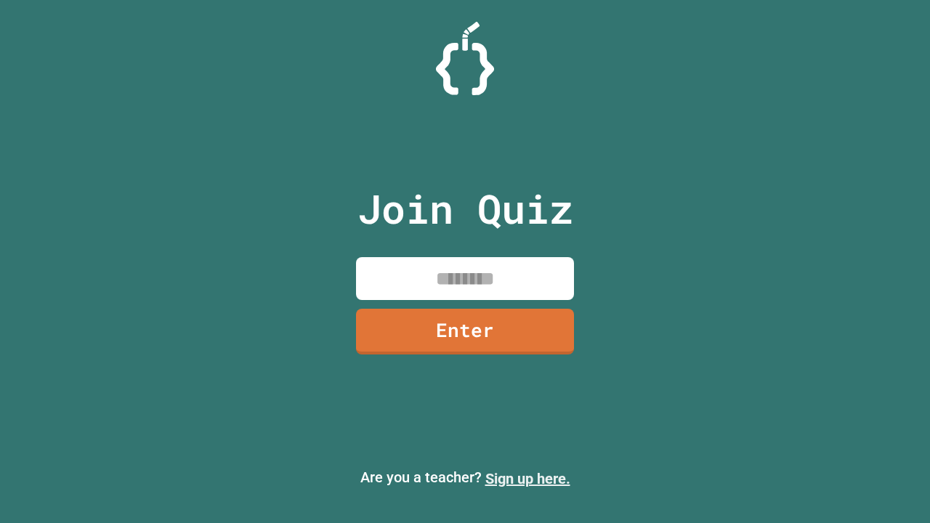
click at [527, 479] on link "Sign up here." at bounding box center [527, 478] width 85 height 17
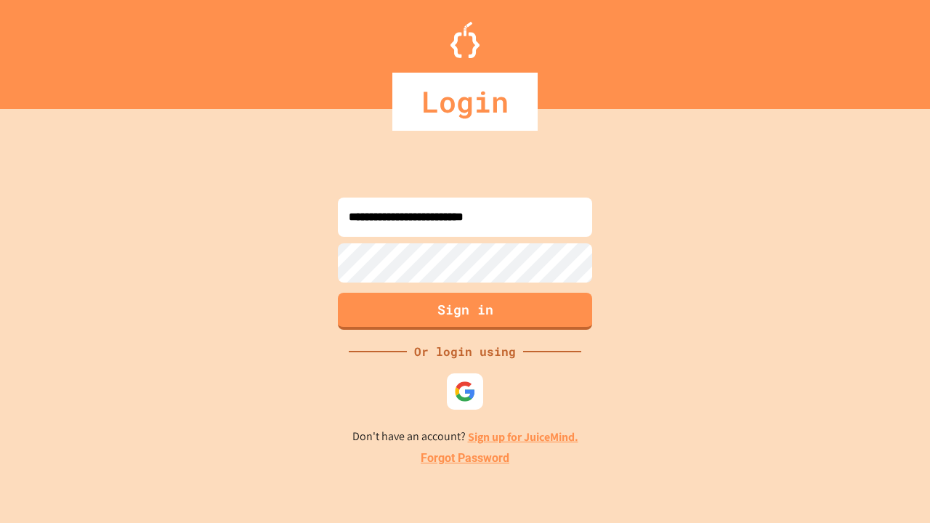
type input "**********"
